Goal: Transaction & Acquisition: Download file/media

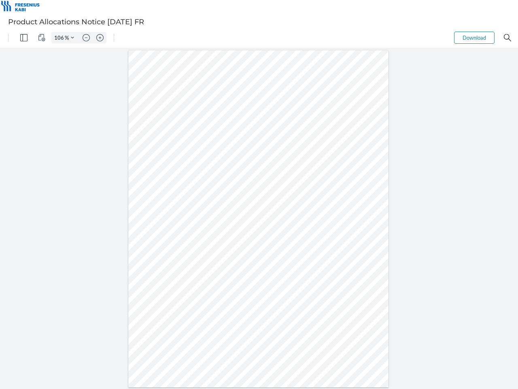
click at [24, 38] on img "Panel" at bounding box center [23, 37] width 7 height 7
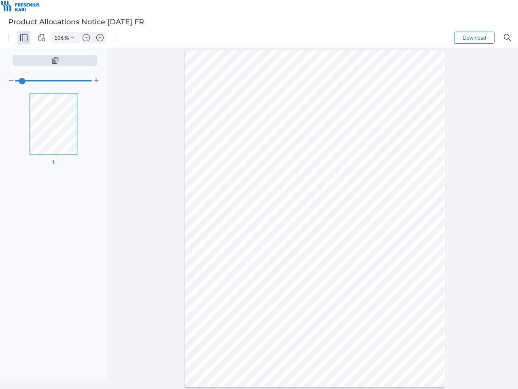
click at [42, 38] on img "View Controls" at bounding box center [41, 37] width 7 height 7
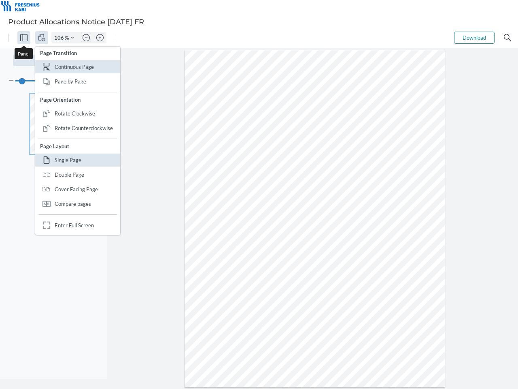
click at [60, 38] on input "106" at bounding box center [58, 37] width 13 height 7
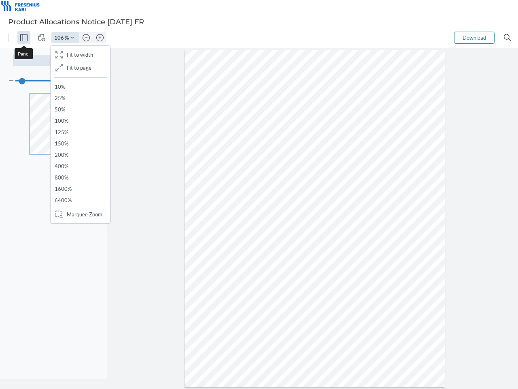
click at [72, 38] on img "Zoom Controls" at bounding box center [72, 37] width 3 height 3
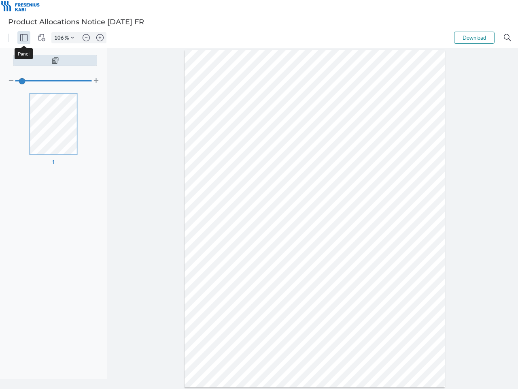
click at [86, 38] on img "Zoom out" at bounding box center [86, 37] width 7 height 7
click at [100, 38] on img "Zoom in" at bounding box center [99, 37] width 7 height 7
type input "106"
click at [475, 38] on button "Download" at bounding box center [474, 38] width 40 height 12
click at [508, 38] on img "Search" at bounding box center [507, 37] width 7 height 7
